Goal: Task Accomplishment & Management: Manage account settings

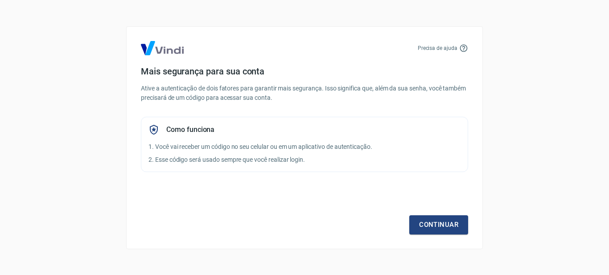
click at [495, 124] on div "Precisa de ajuda Mais segurança para sua conta Ative a autenticação de dois fat…" at bounding box center [304, 137] width 609 height 275
